Goal: Task Accomplishment & Management: Use online tool/utility

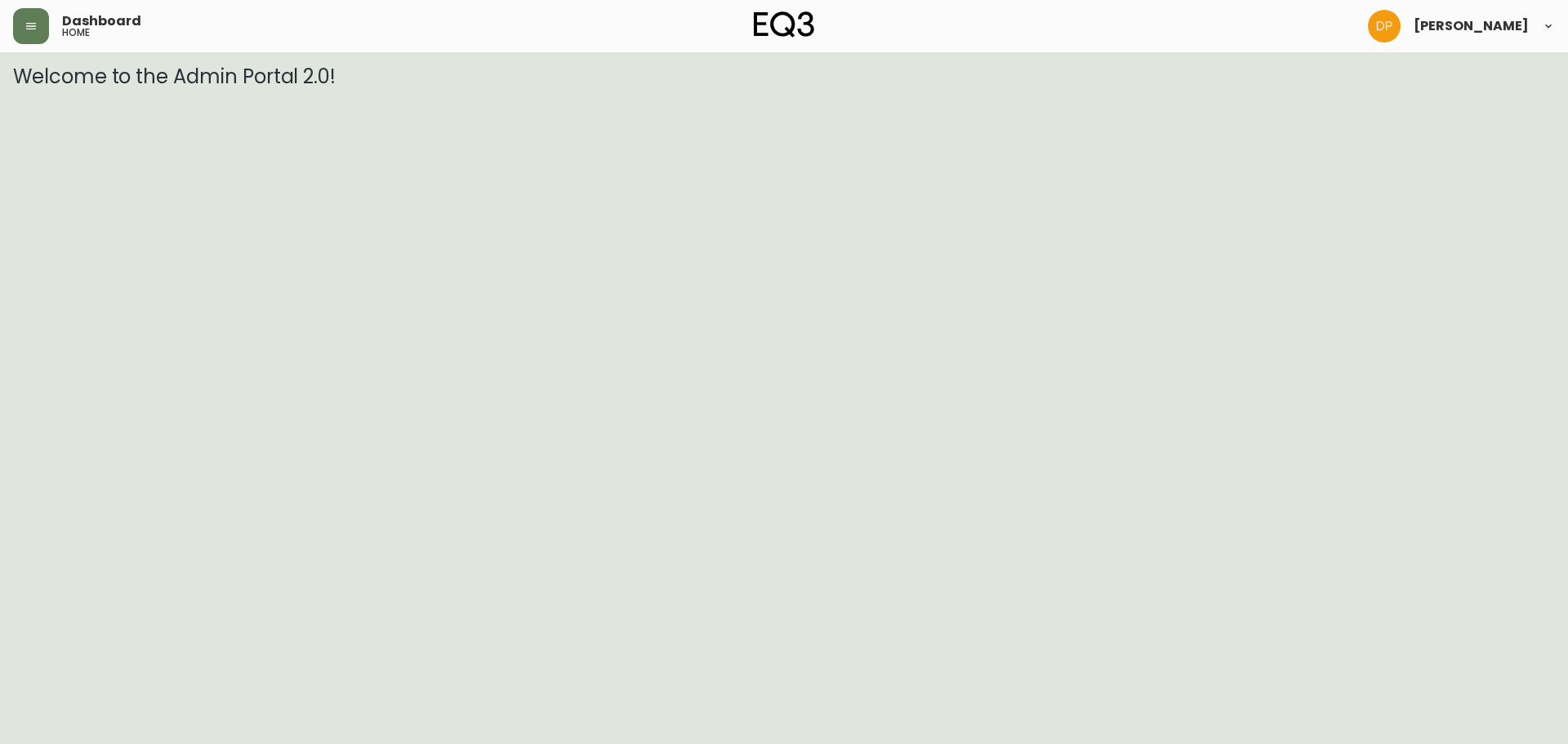
click at [6, 21] on header "Dashboard home [PERSON_NAME]" at bounding box center [784, 26] width 1568 height 52
click at [21, 23] on button "button" at bounding box center [31, 25] width 36 height 36
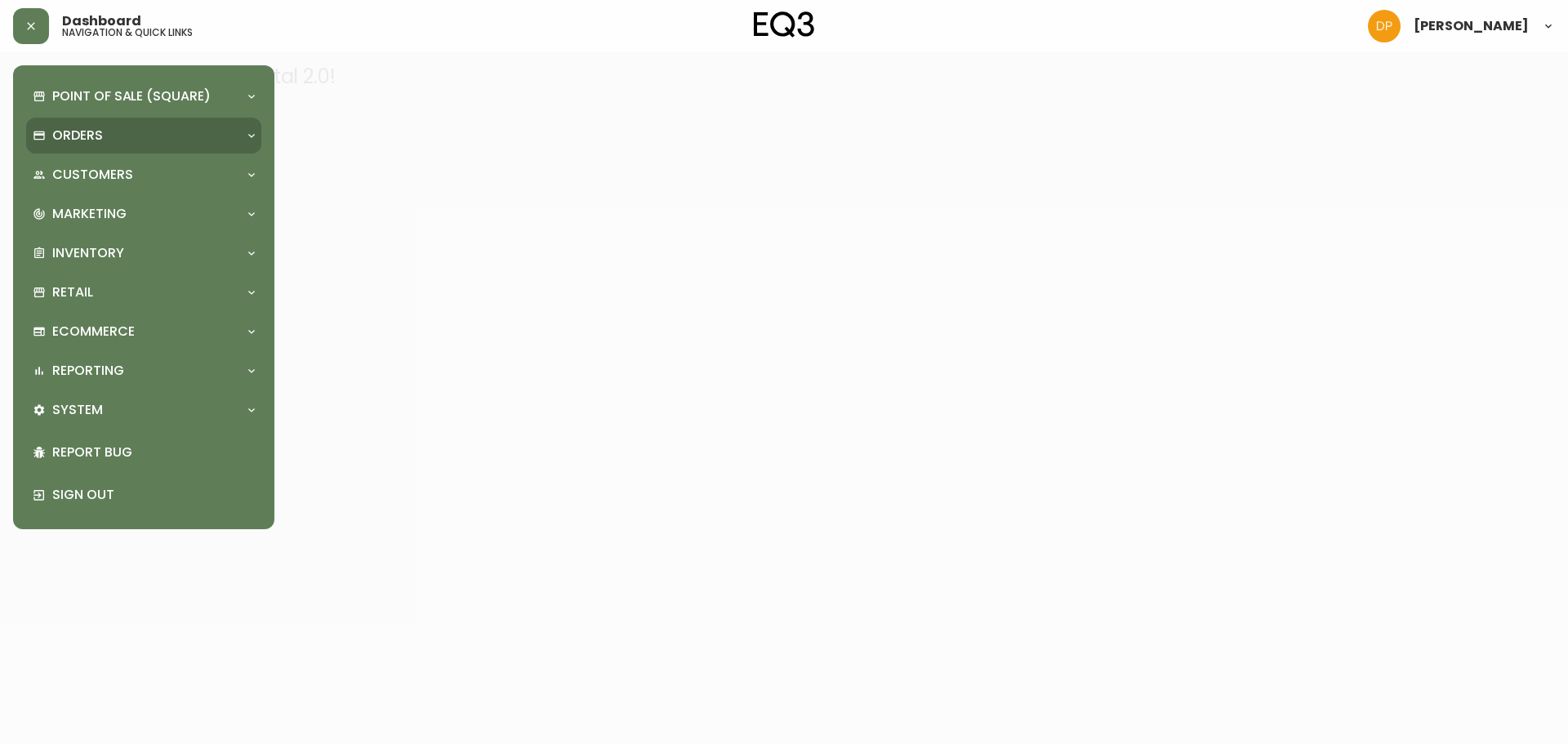
click at [128, 132] on div "Orders" at bounding box center [136, 136] width 206 height 18
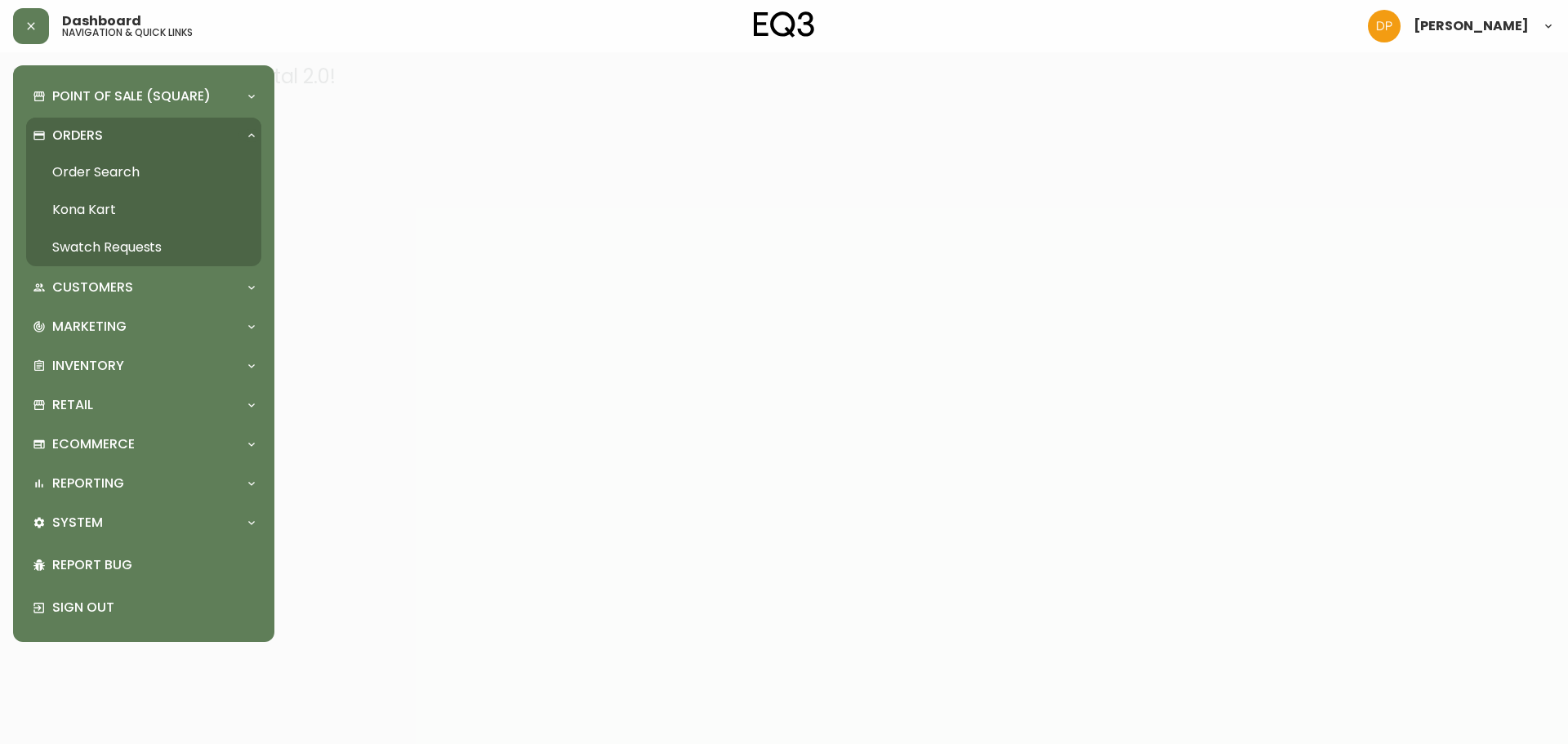
click at [162, 170] on link "Order Search" at bounding box center [143, 172] width 236 height 37
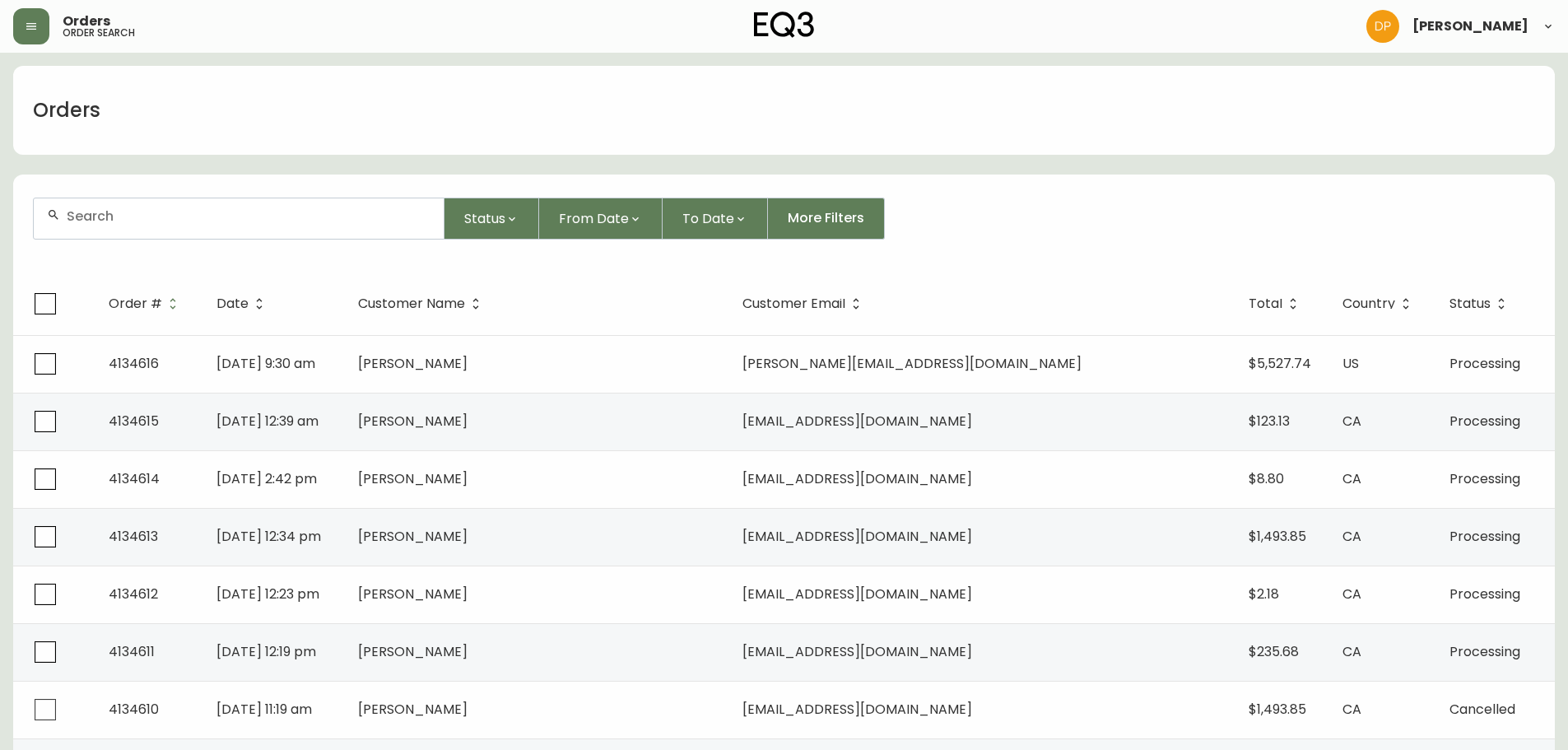
click at [228, 211] on input "text" at bounding box center [249, 216] width 364 height 16
paste input "[PERSON_NAME]"
type input "[PERSON_NAME]"
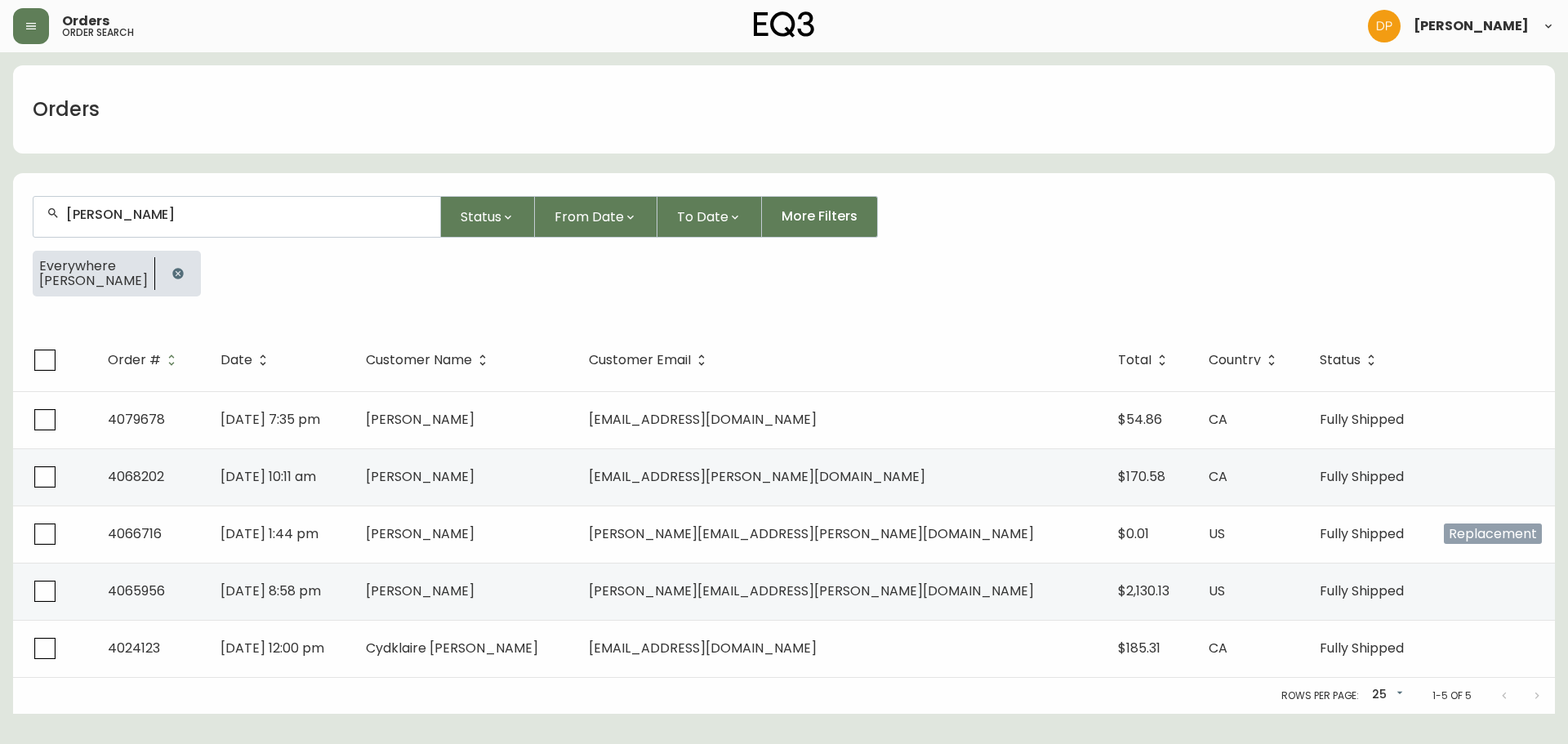
scroll to position [1, 0]
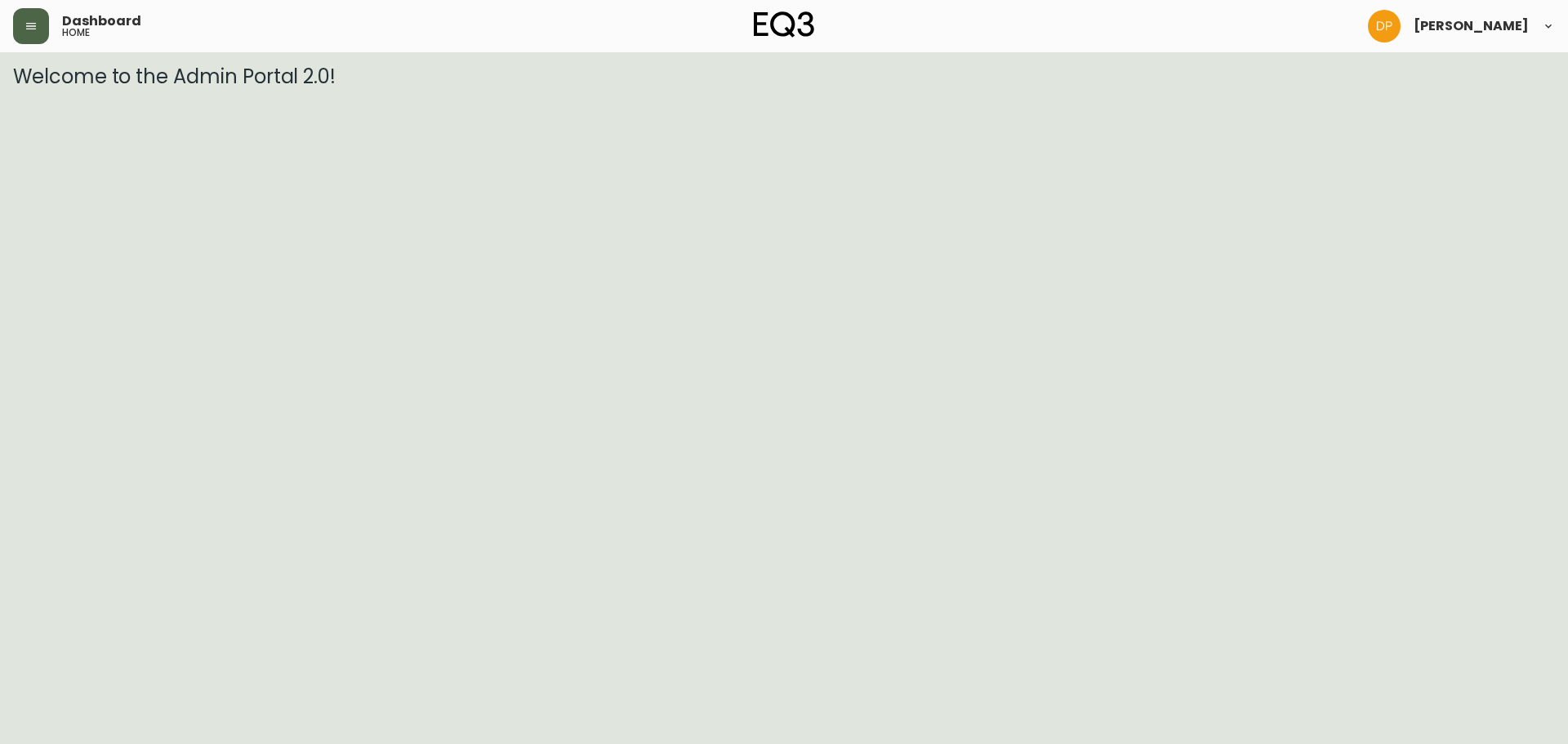
click at [30, 31] on icon "button" at bounding box center [31, 26] width 13 height 13
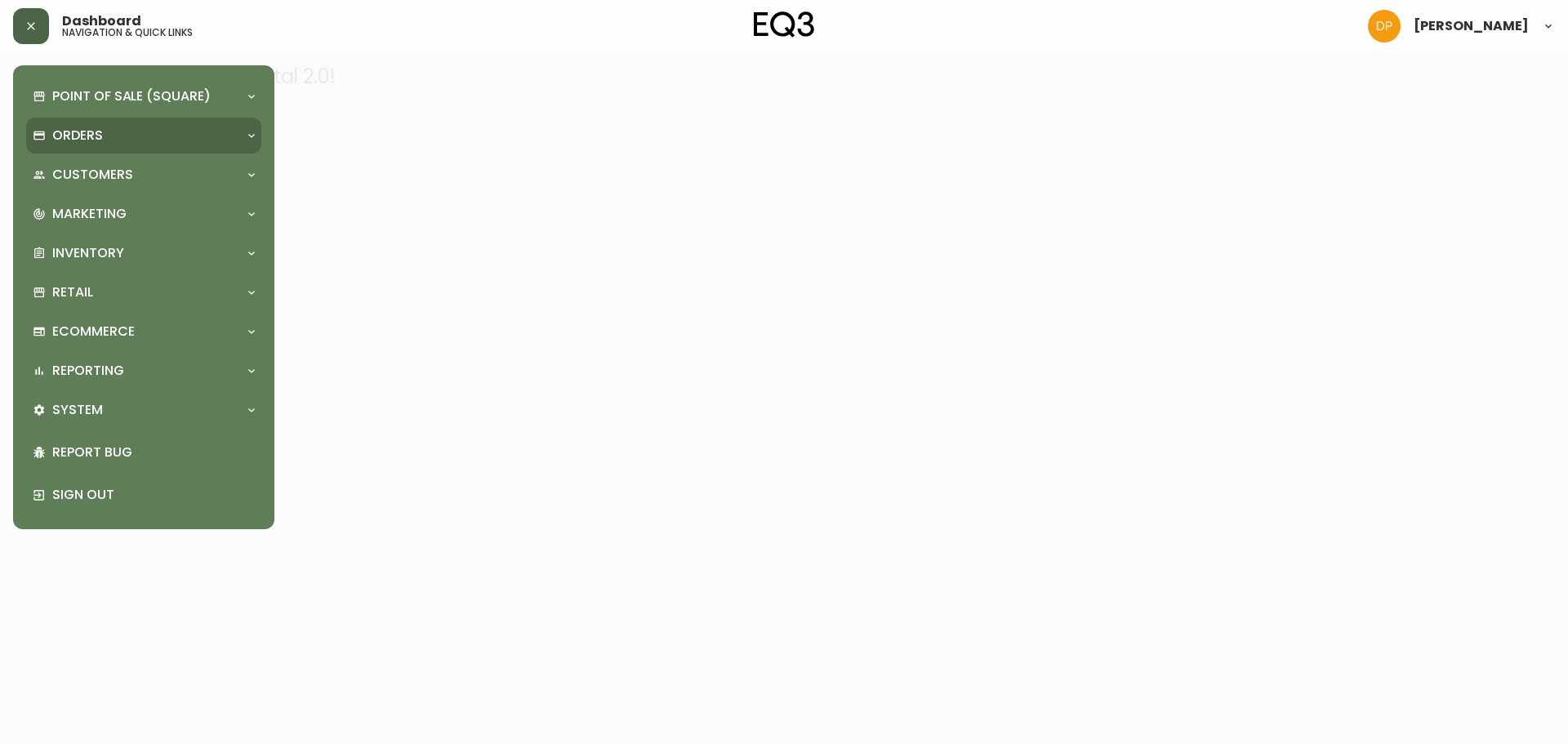
click at [117, 140] on div "Orders" at bounding box center [136, 136] width 206 height 18
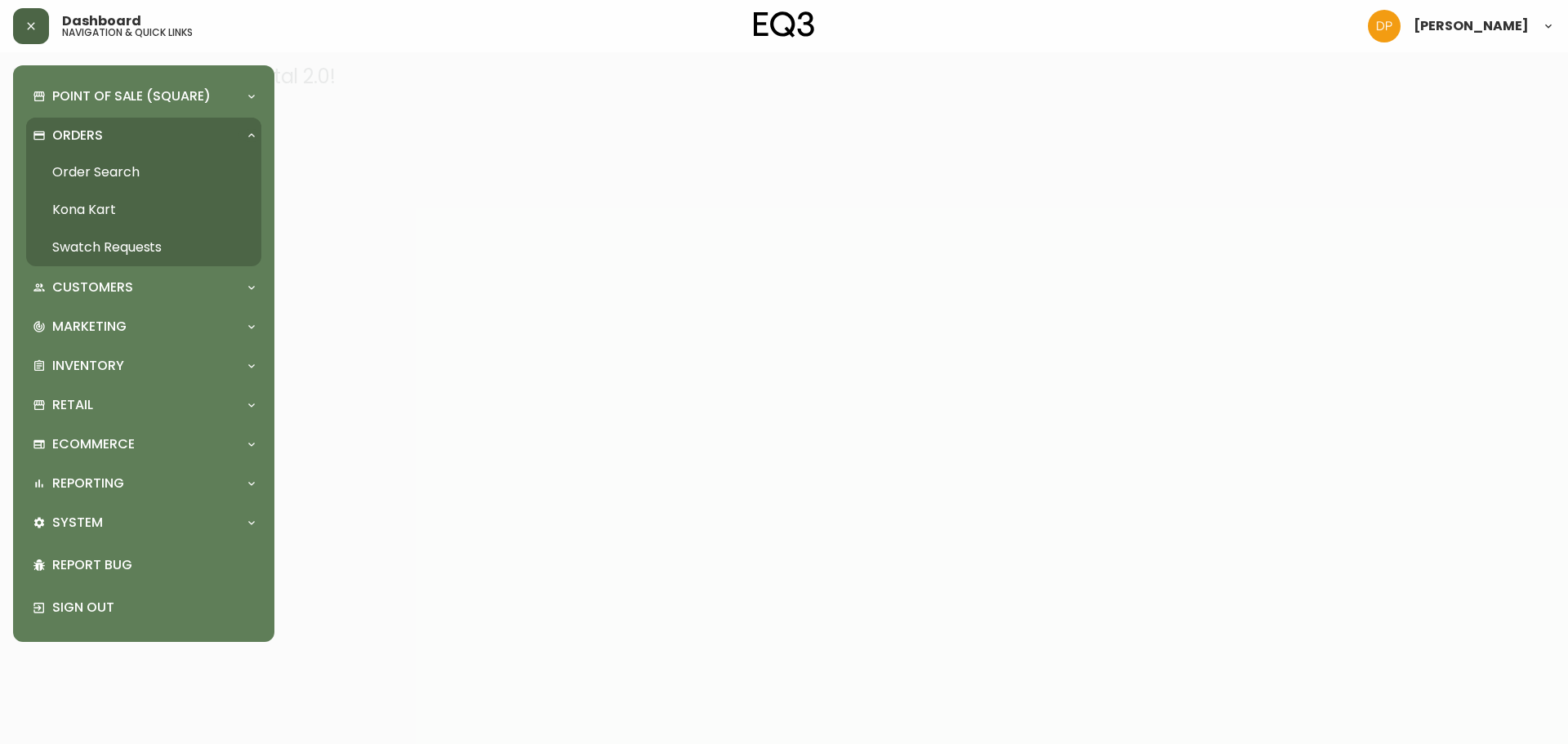
drag, startPoint x: 133, startPoint y: 161, endPoint x: 148, endPoint y: 178, distance: 22.7
click at [133, 161] on link "Order Search" at bounding box center [143, 172] width 236 height 37
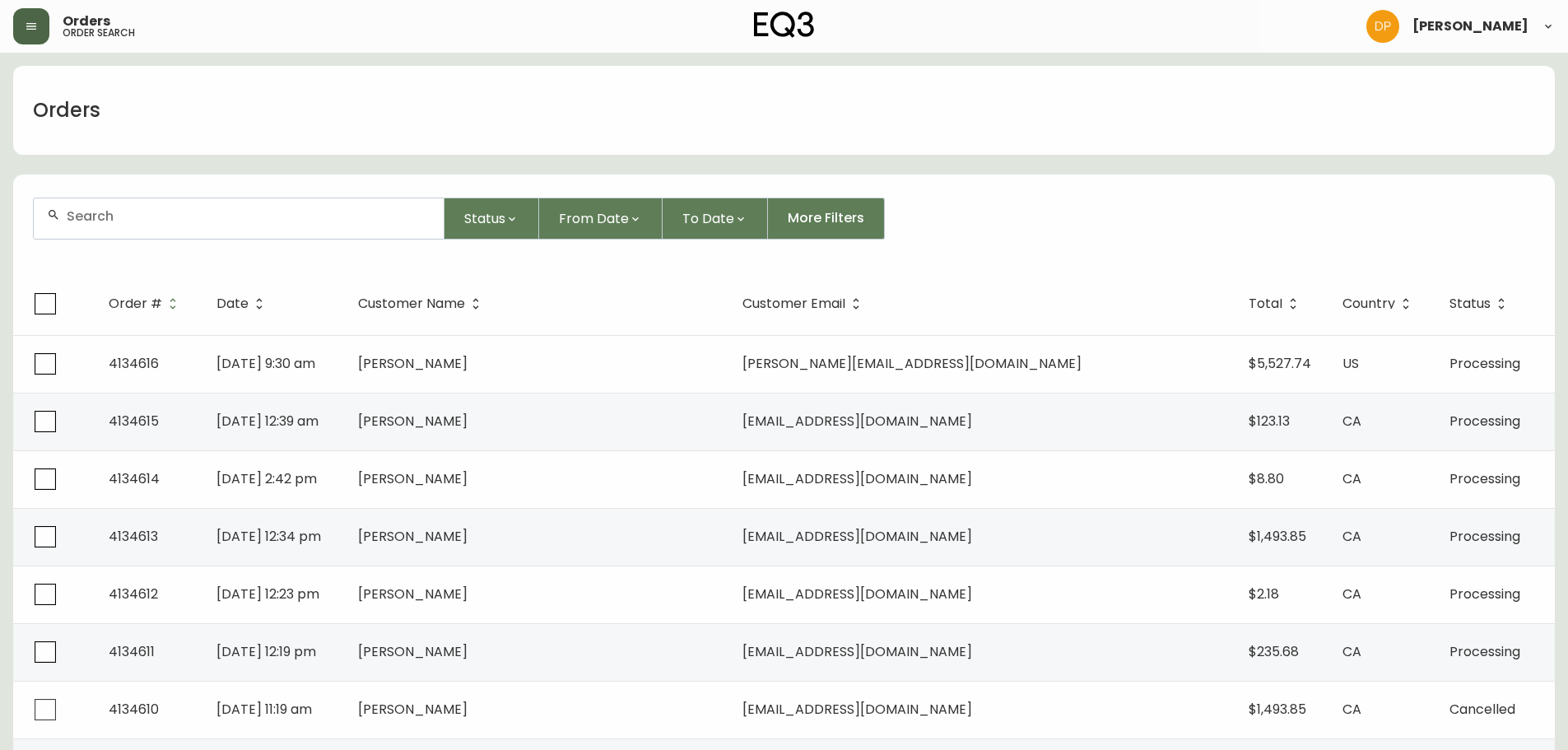
drag, startPoint x: 203, startPoint y: 250, endPoint x: 208, endPoint y: 224, distance: 26.5
click at [205, 227] on form "Status From Date To Date More Filters" at bounding box center [784, 226] width 1541 height 95
click at [208, 224] on div at bounding box center [238, 219] width 410 height 41
paste input "andrea@bartlettdesigncompany.com"
type input "andrea@bartlettdesigncompany.com"
